Goal: Navigation & Orientation: Find specific page/section

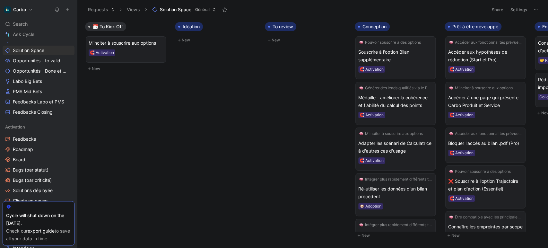
scroll to position [278, 0]
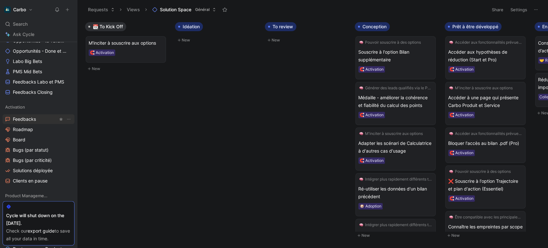
click at [25, 117] on span "Feedbacks" at bounding box center [24, 119] width 23 height 6
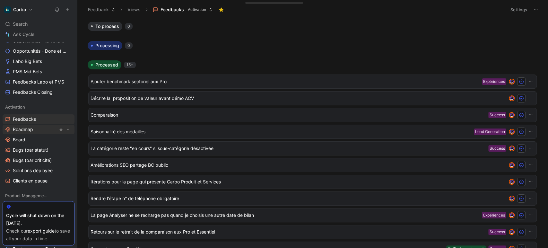
click at [24, 128] on span "Roadmap" at bounding box center [23, 129] width 20 height 6
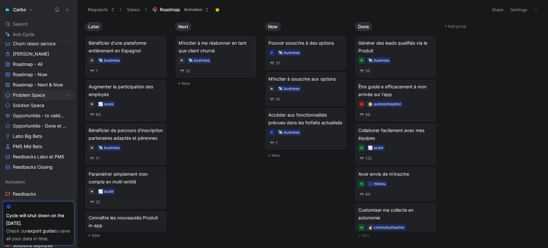
scroll to position [190, 0]
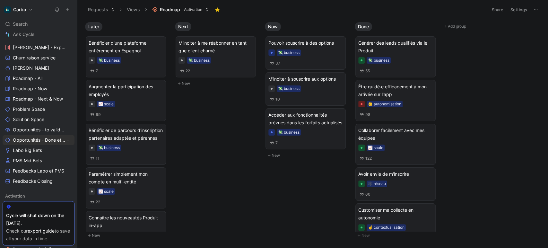
click at [35, 138] on span "Opportunités - Done et cancelled" at bounding box center [39, 140] width 53 height 6
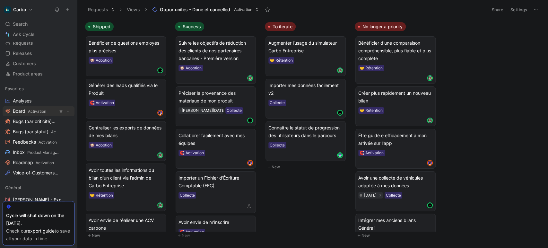
scroll to position [38, 0]
click at [38, 159] on span "Roadmap Activation" at bounding box center [33, 162] width 41 height 7
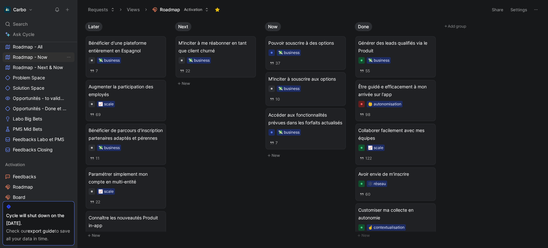
scroll to position [289, 0]
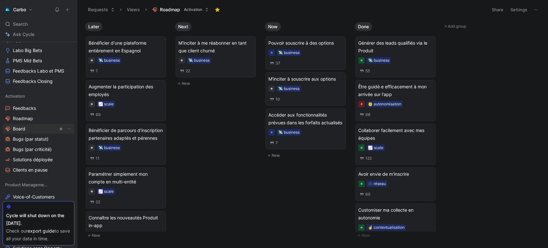
click at [32, 131] on link "Board" at bounding box center [39, 129] width 72 height 10
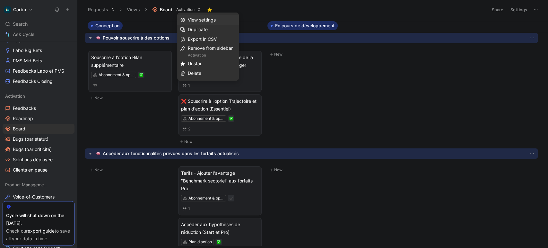
click at [203, 22] on span "View settings" at bounding box center [202, 19] width 28 height 5
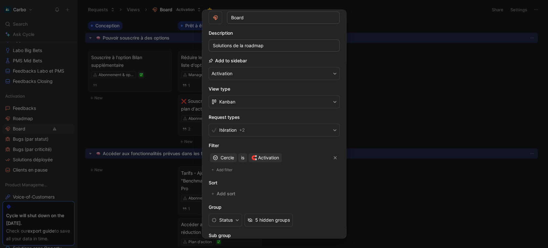
scroll to position [30, 0]
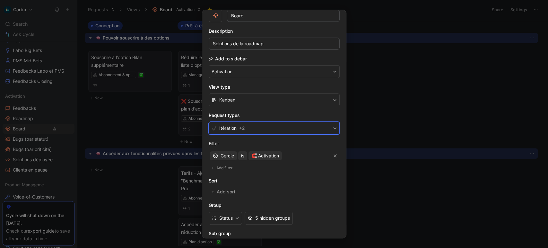
click at [250, 130] on button "Itération + 2" at bounding box center [274, 128] width 131 height 13
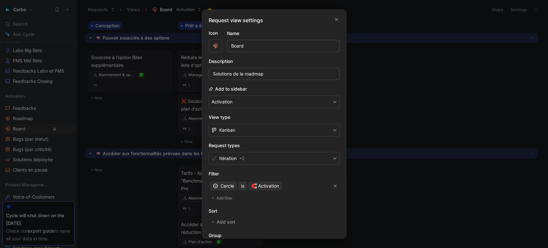
scroll to position [94, 0]
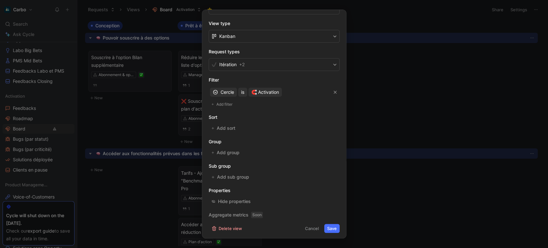
click at [130, 113] on div at bounding box center [274, 124] width 548 height 248
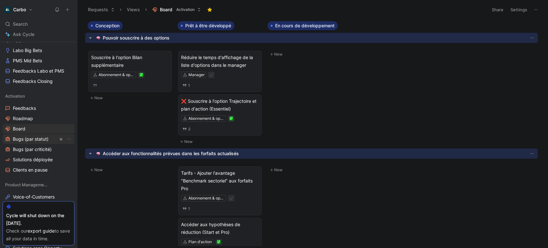
click at [36, 137] on span "Bugs (par statut)" at bounding box center [31, 139] width 36 height 6
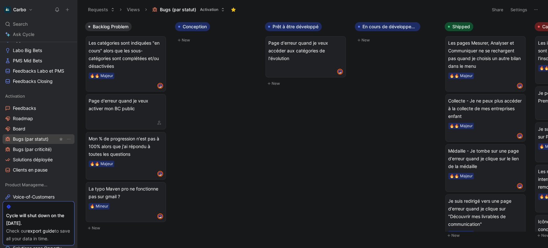
click at [23, 141] on span "Bugs (par statut)" at bounding box center [31, 139] width 36 height 6
click at [31, 149] on span "Bugs (par criticité)" at bounding box center [32, 149] width 39 height 6
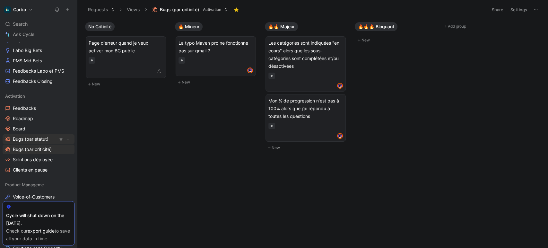
click at [30, 136] on span "Bugs (par statut)" at bounding box center [31, 139] width 36 height 6
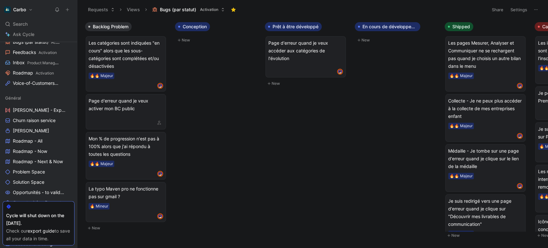
scroll to position [127, 0]
